Goal: Use online tool/utility: Utilize a website feature to perform a specific function

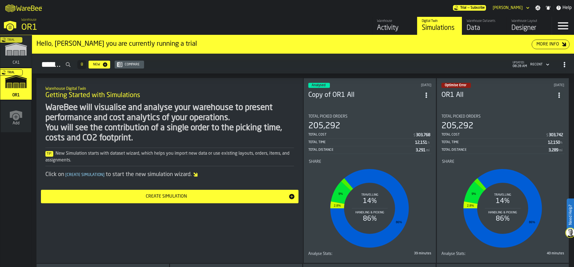
click at [527, 7] on icon "header" at bounding box center [528, 7] width 6 height 7
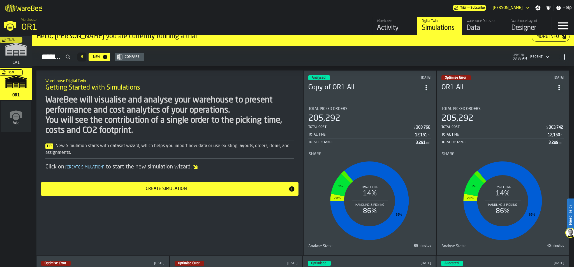
scroll to position [7, 0]
click at [370, 121] on div "205,292" at bounding box center [369, 119] width 123 height 10
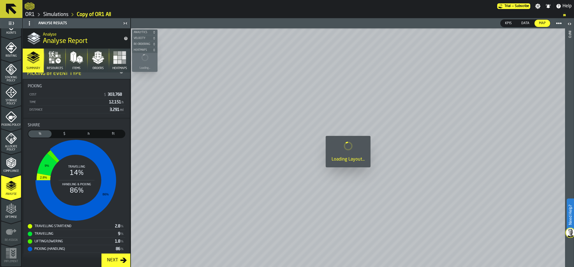
scroll to position [111, 0]
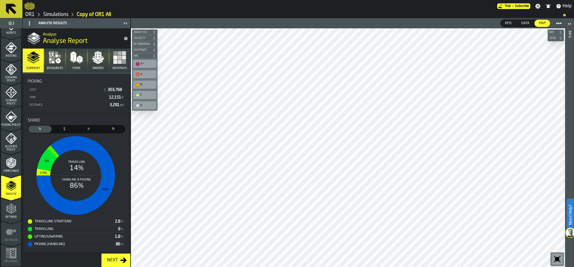
click at [12, 211] on icon "menu Optimise" at bounding box center [11, 208] width 11 height 11
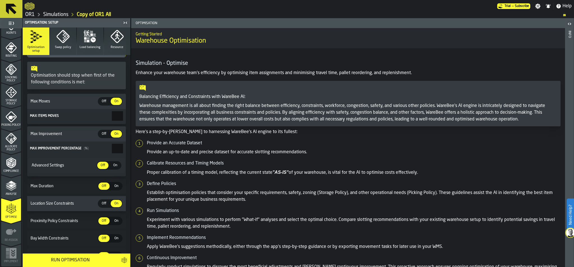
scroll to position [142, 0]
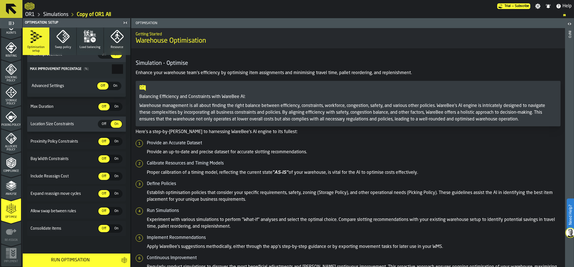
click at [8, 237] on div "Re-assign" at bounding box center [11, 233] width 20 height 15
click at [8, 251] on icon "menu Re-assign" at bounding box center [11, 244] width 20 height 22
click at [11, 235] on icon "menu Re-assign" at bounding box center [11, 231] width 11 height 11
click at [11, 184] on polygon "menu Analyse" at bounding box center [10, 185] width 5 height 3
